Goal: Check status: Check status

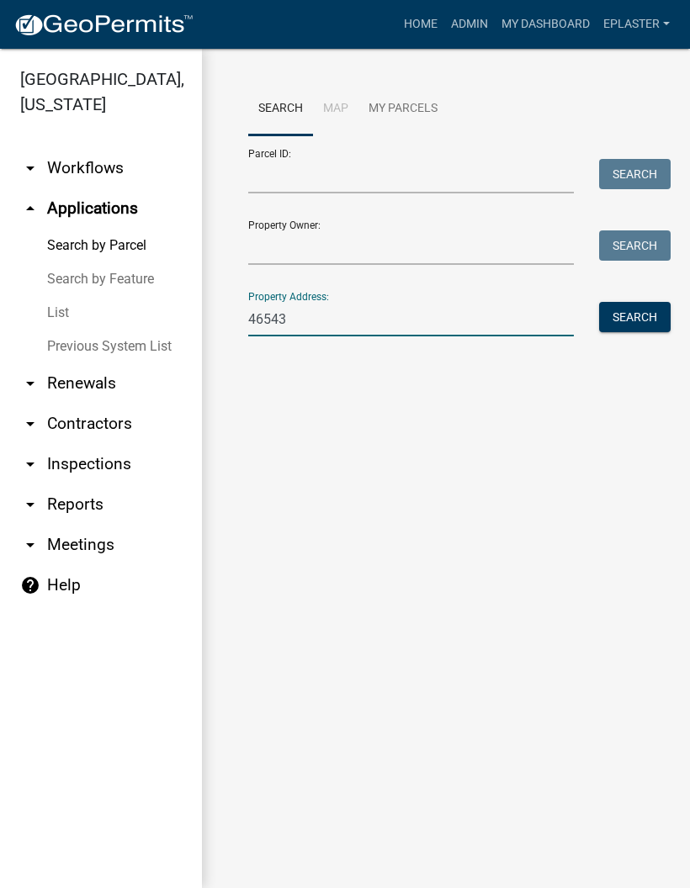
type input "46543"
click at [635, 327] on button "Search" at bounding box center [634, 317] width 71 height 30
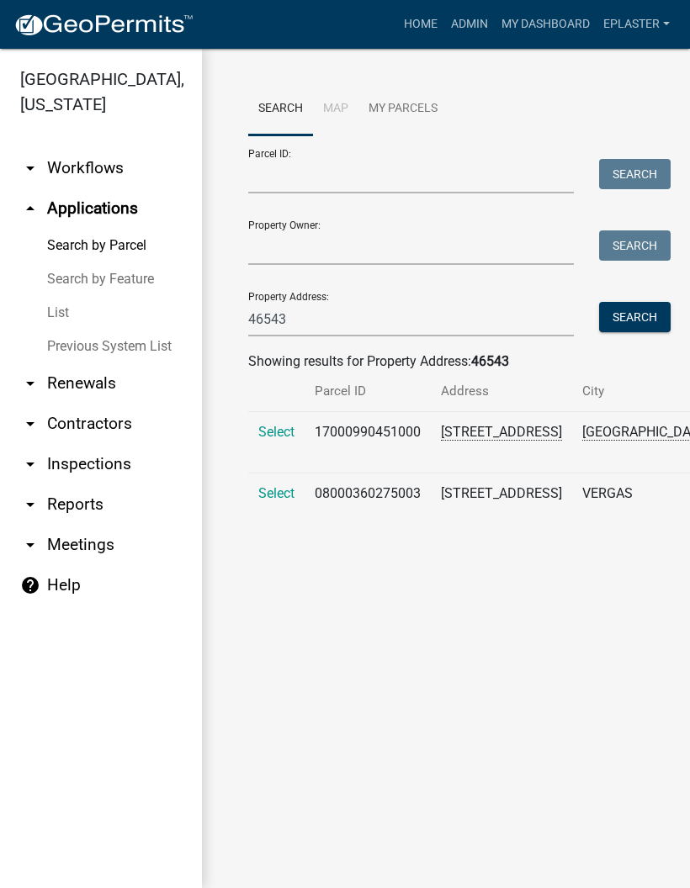
click at [267, 501] on span "Select" at bounding box center [276, 493] width 36 height 16
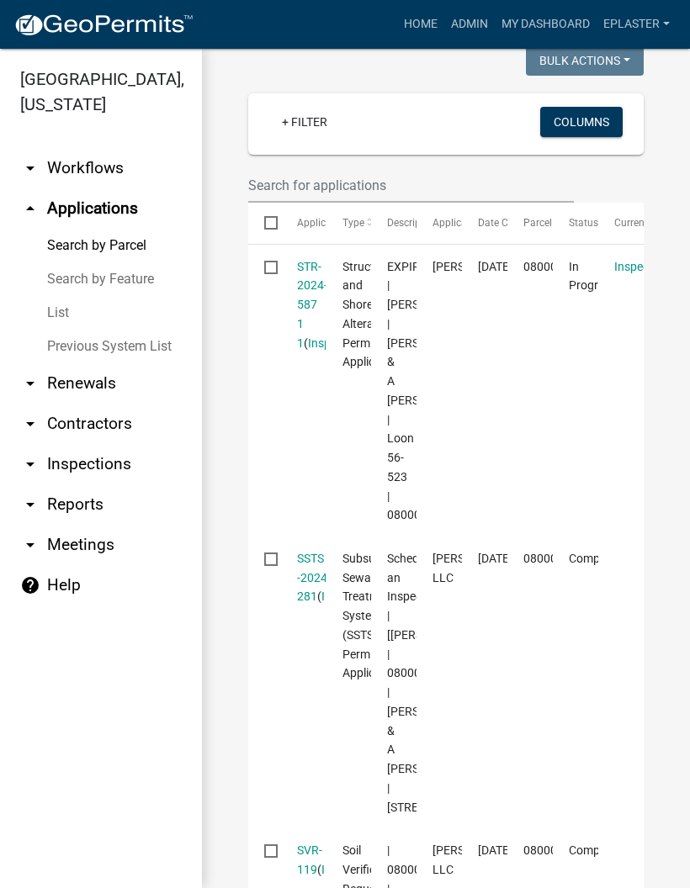
scroll to position [457, 0]
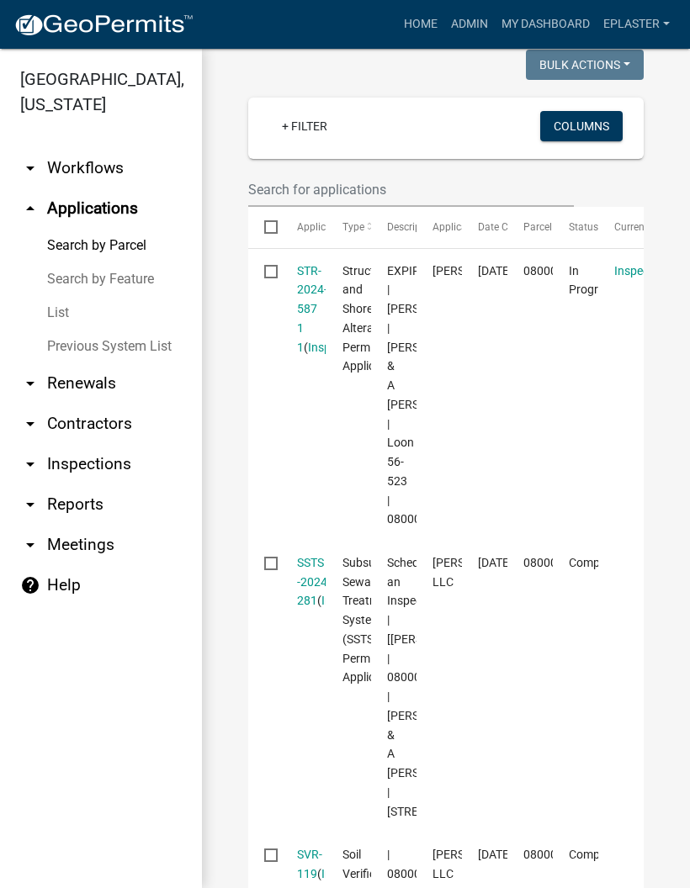
click at [303, 305] on link "STR-2024-587 1 1" at bounding box center [312, 309] width 30 height 90
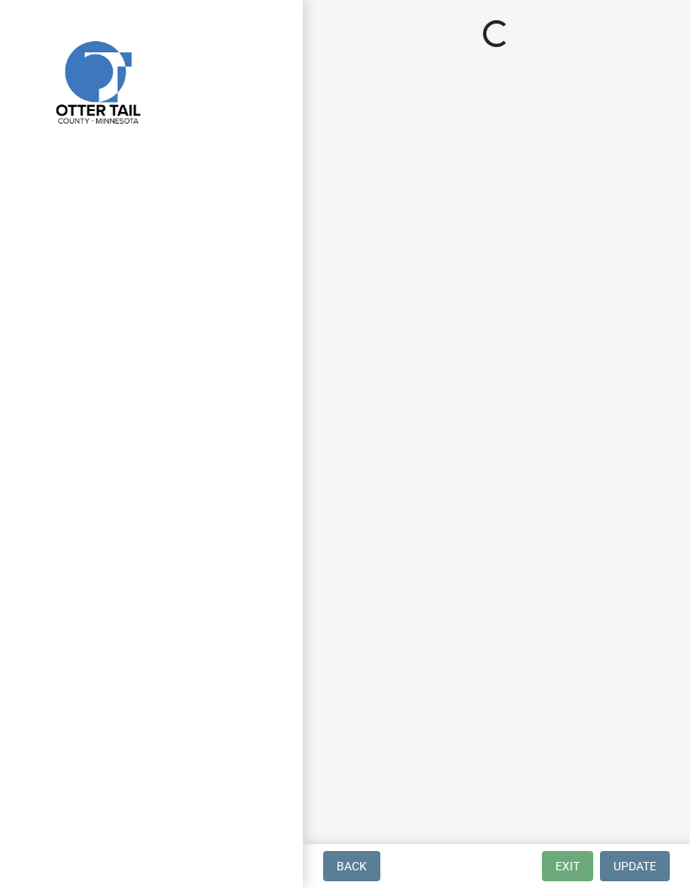
select select "710d5f49-2663-4e73-9718-d0c4e189f5ed"
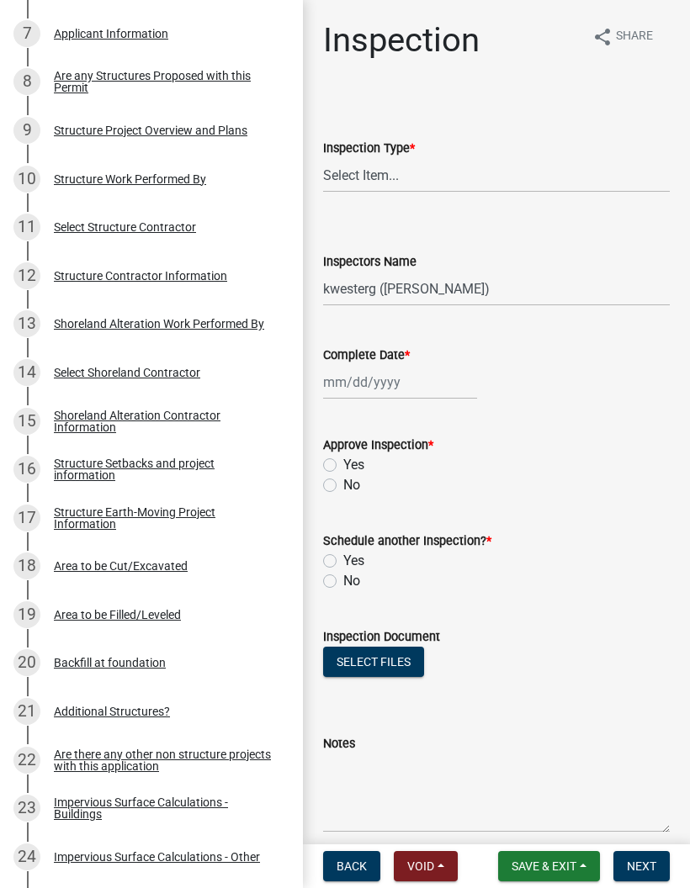
scroll to position [605, 0]
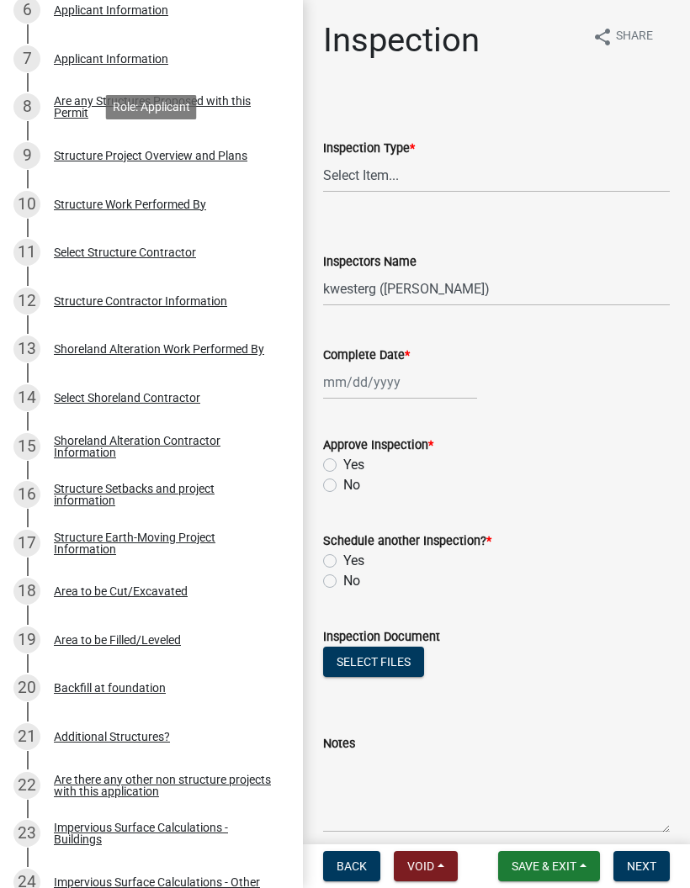
click at [241, 155] on div "Structure Project Overview and Plans" at bounding box center [150, 156] width 193 height 12
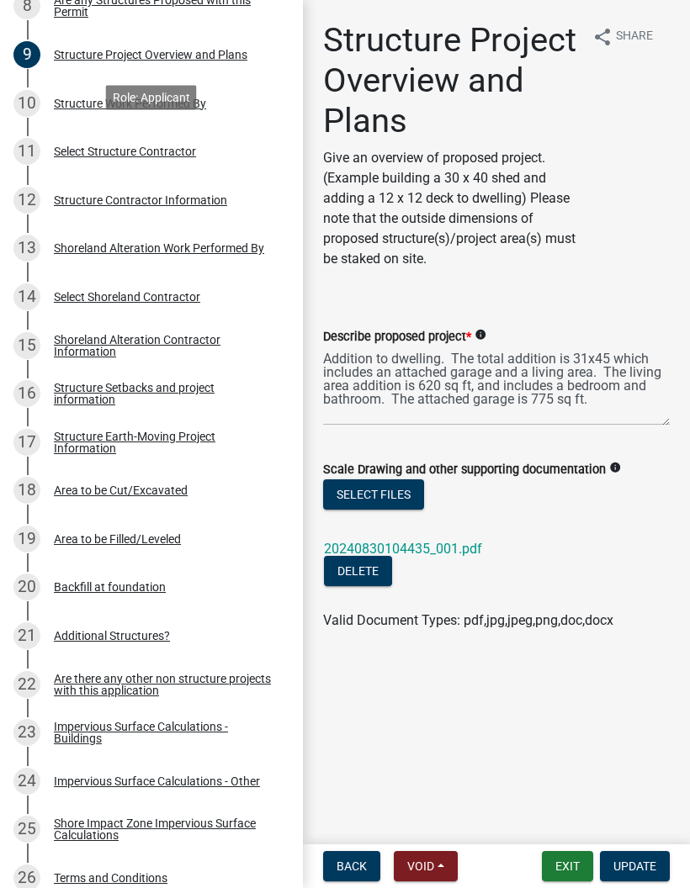
scroll to position [708, 0]
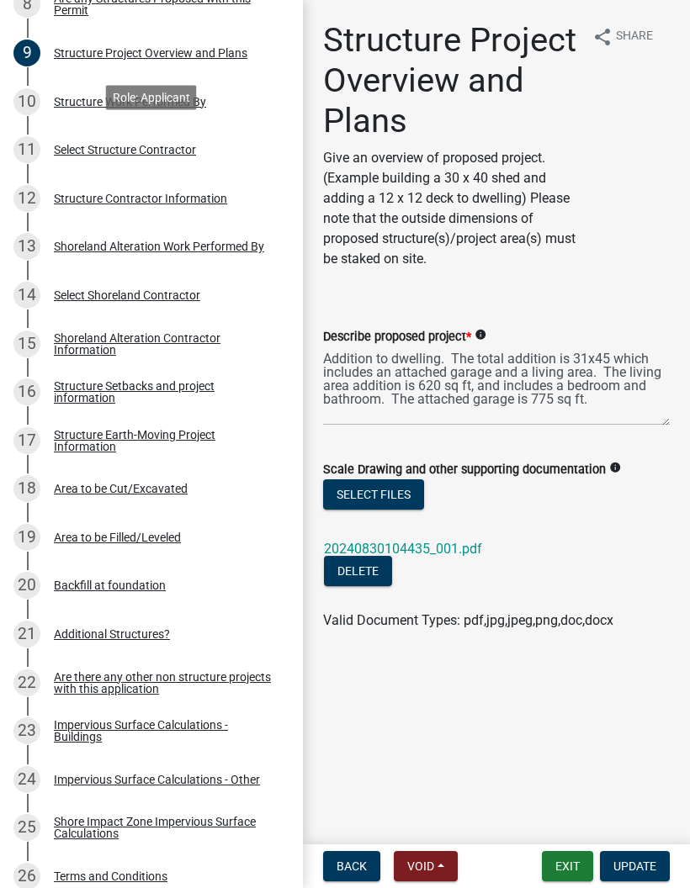
click at [248, 384] on div "Structure Setbacks and project information" at bounding box center [165, 392] width 222 height 24
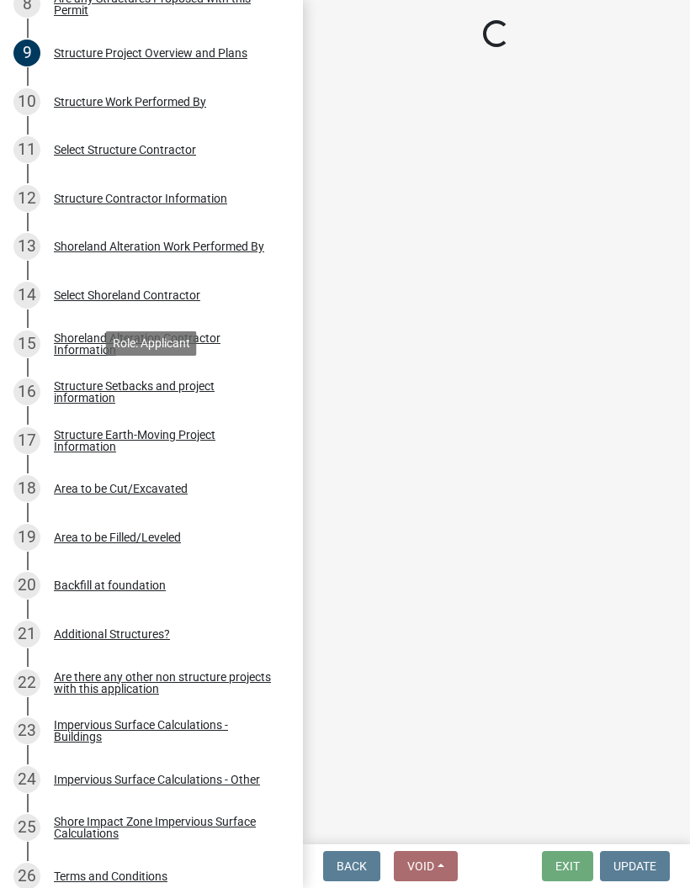
select select "18b28a59-dd74-4ec4-a1bc-0b6ca908341f"
select select "c185e313-3403-4239-bd61-bb563c58a77a"
select select "b13ed3f6-1f73-490c-b6b9-92dfa0212ca3"
select select "e80e3e2c-e9d0-4b64-95b5-c0b12854bba2"
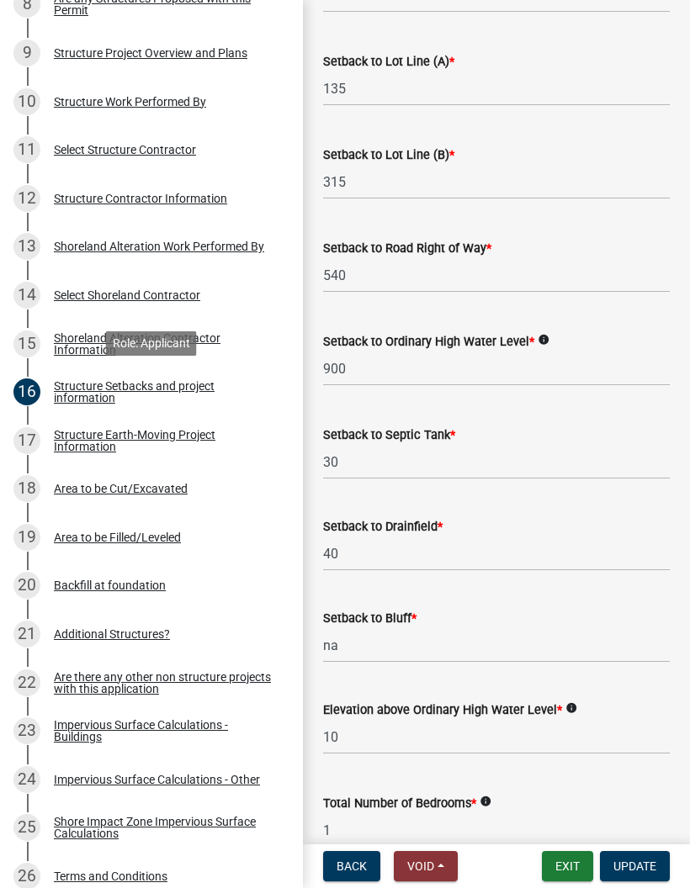
scroll to position [1077, 0]
click at [557, 855] on button "Exit" at bounding box center [567, 866] width 51 height 30
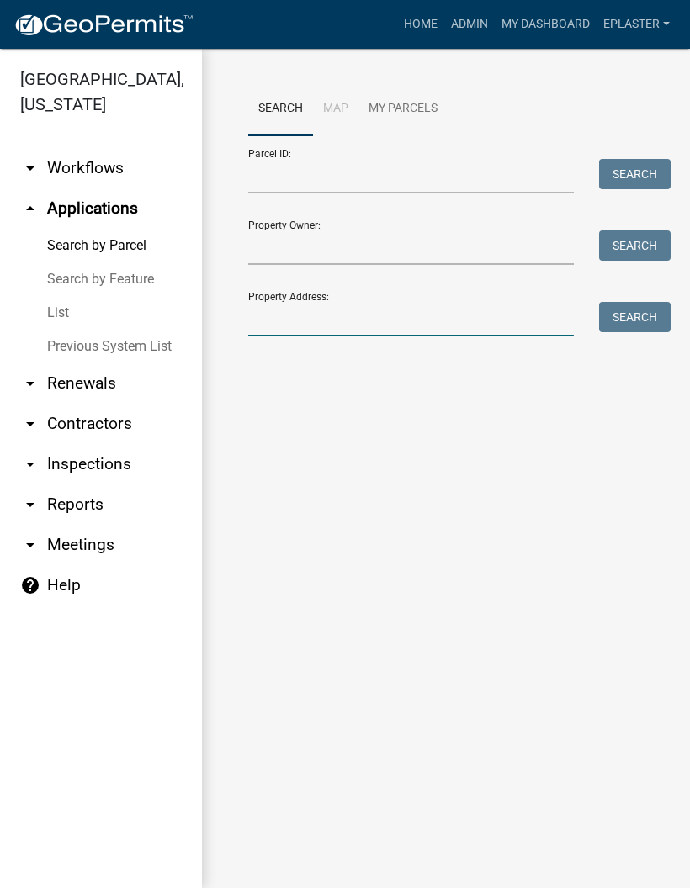
click at [404, 317] on input "Property Address:" at bounding box center [410, 319] width 325 height 34
click at [663, 324] on button "Search" at bounding box center [634, 317] width 71 height 30
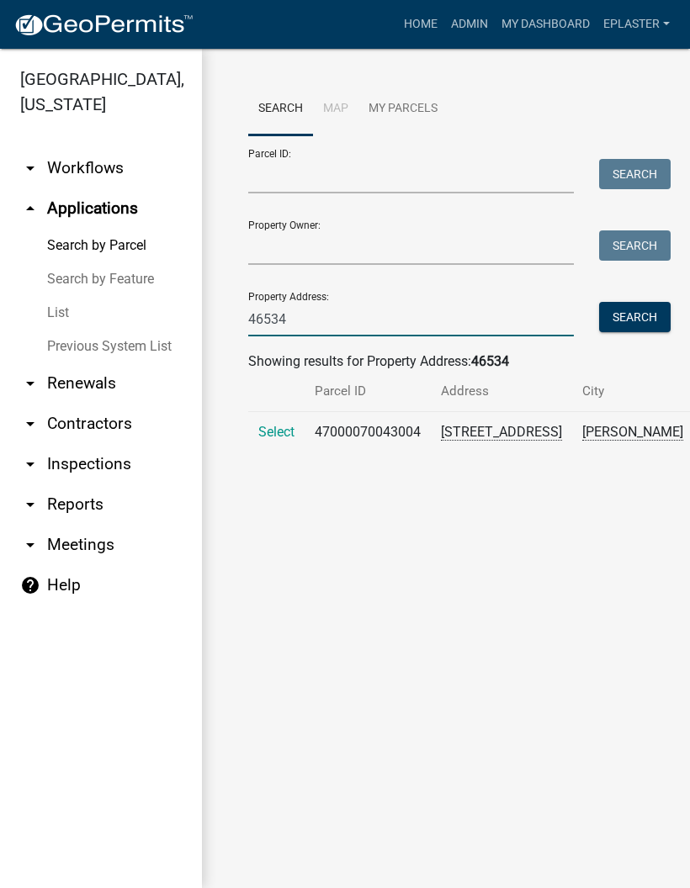
click at [409, 330] on input "46534" at bounding box center [410, 319] width 325 height 34
click at [326, 316] on input "46534" at bounding box center [410, 319] width 325 height 34
type input "46543"
click at [666, 329] on button "Search" at bounding box center [634, 317] width 71 height 30
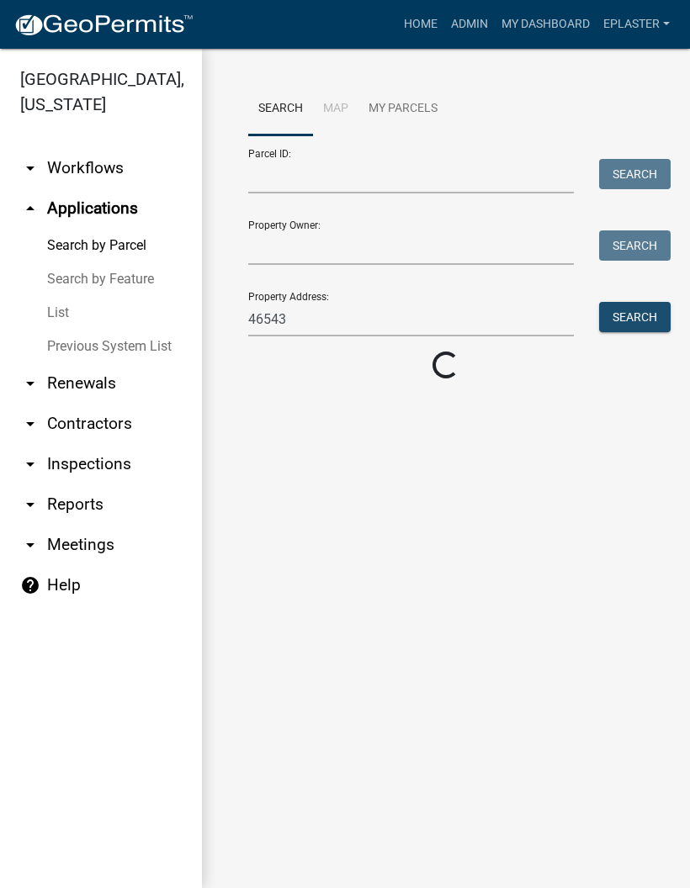
click at [640, 326] on button "Search" at bounding box center [634, 317] width 71 height 30
click at [634, 326] on button "Search" at bounding box center [634, 317] width 71 height 30
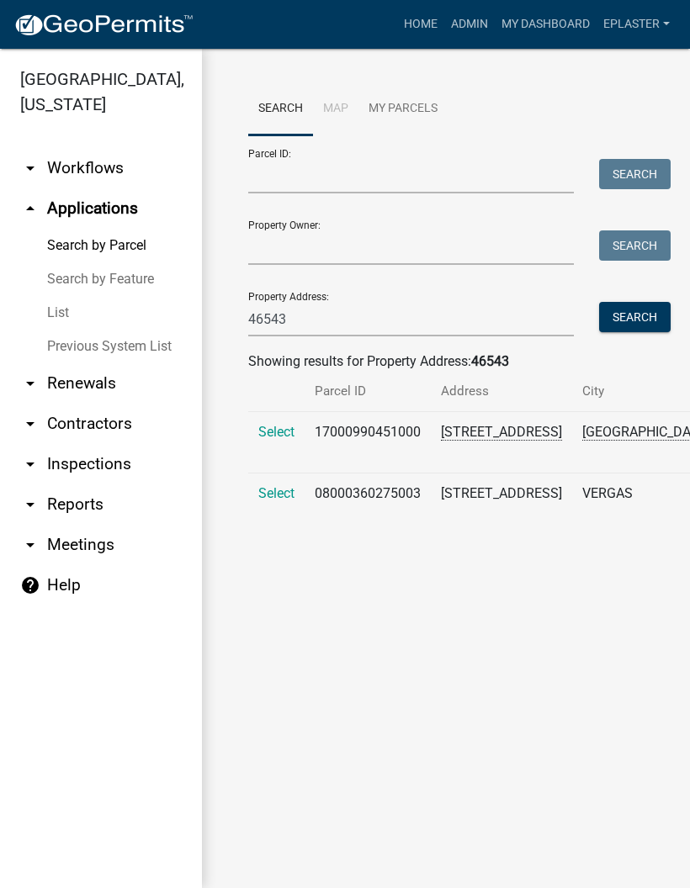
click at [277, 501] on span "Select" at bounding box center [276, 493] width 36 height 16
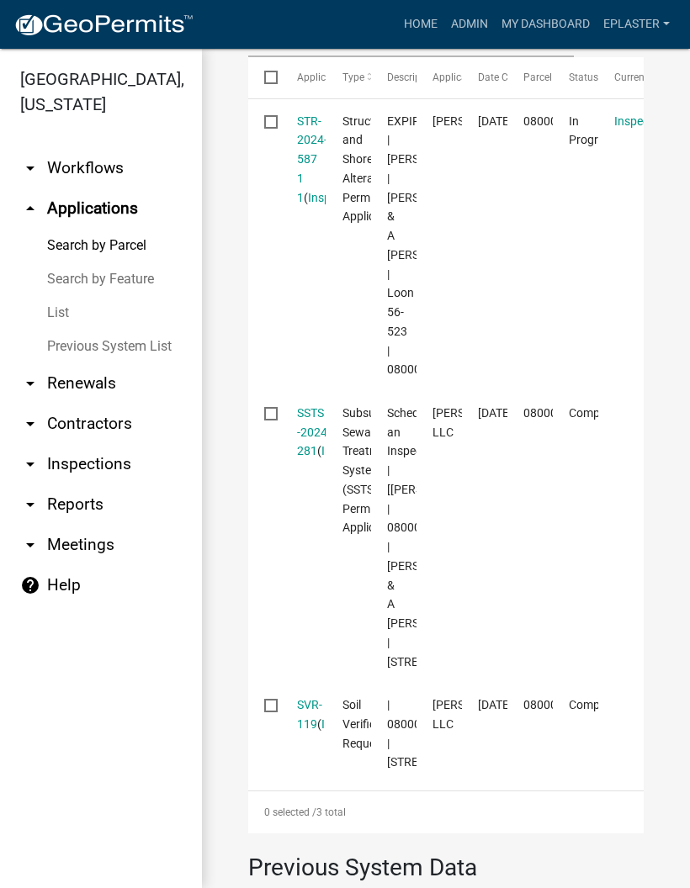
scroll to position [605, 0]
click at [311, 459] on link "SSTS -2024-281" at bounding box center [314, 433] width 34 height 52
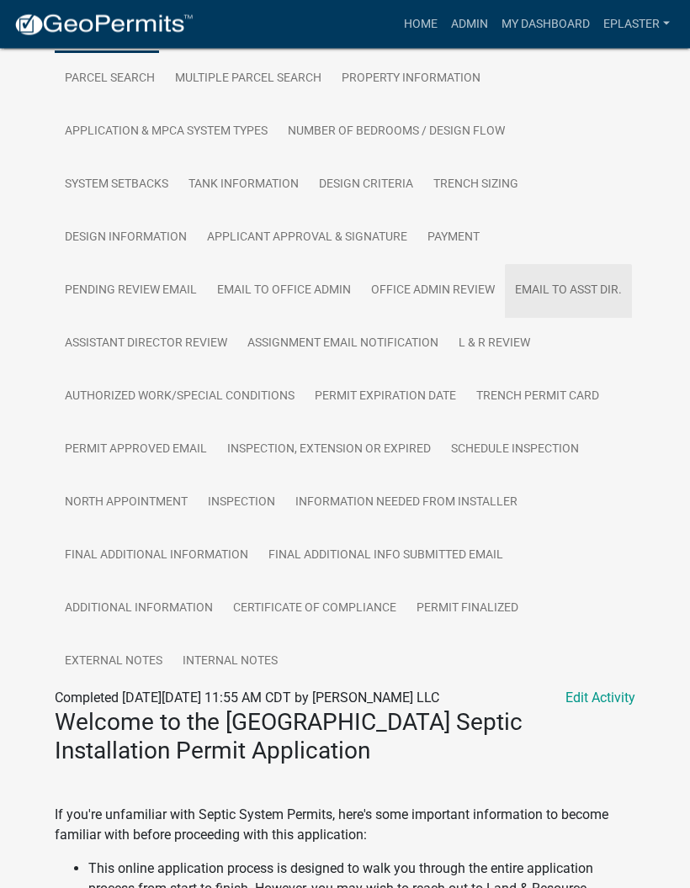
scroll to position [431, 0]
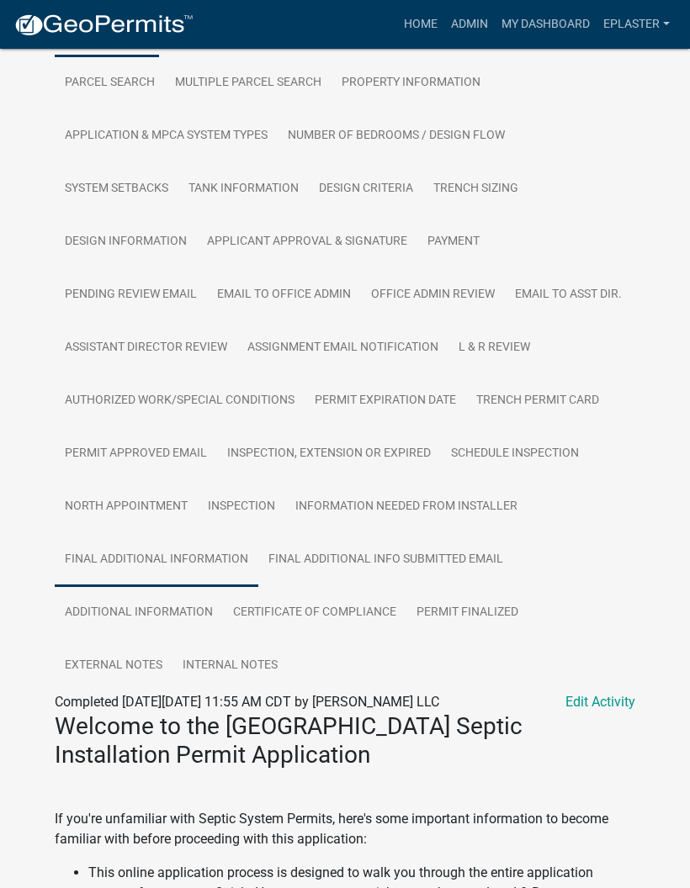
click at [256, 542] on link "Final Additional Information" at bounding box center [156, 560] width 203 height 54
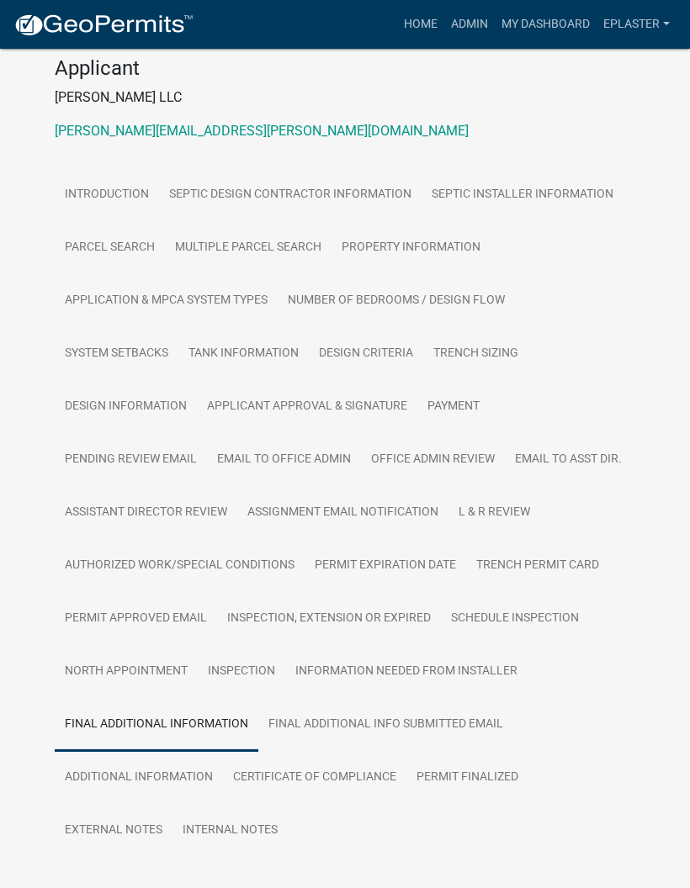
scroll to position [246, 0]
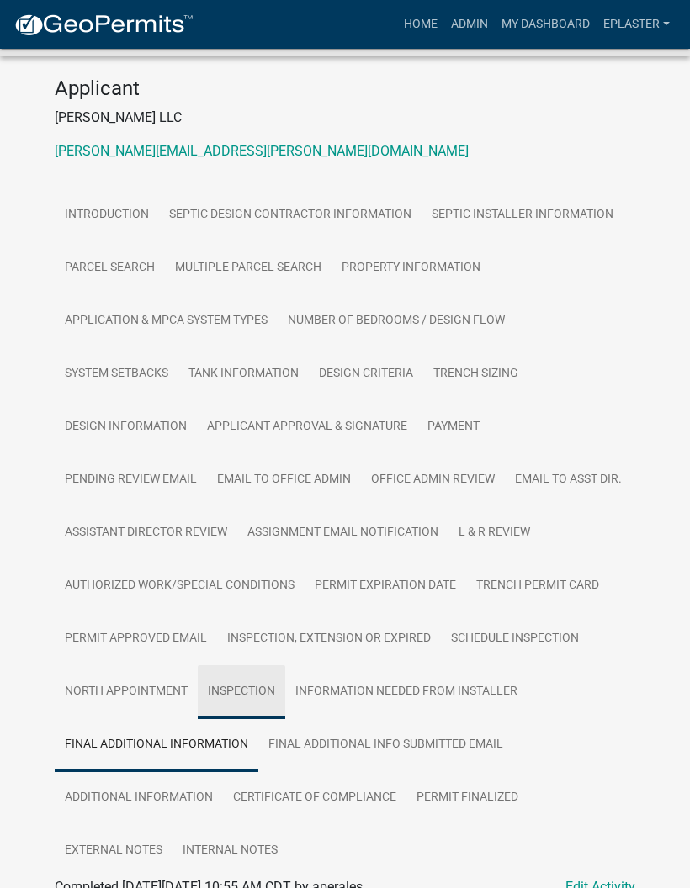
click at [250, 698] on link "Inspection" at bounding box center [241, 692] width 87 height 54
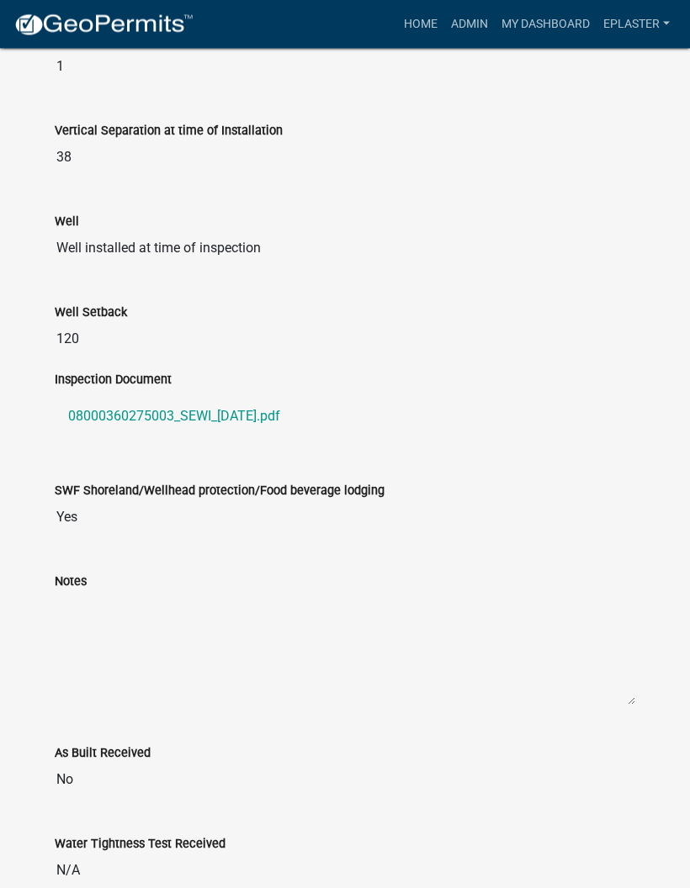
scroll to position [1409, 0]
click at [252, 419] on link "08000360275003_SEWI_[DATE].pdf" at bounding box center [345, 416] width 580 height 40
